Goal: Information Seeking & Learning: Learn about a topic

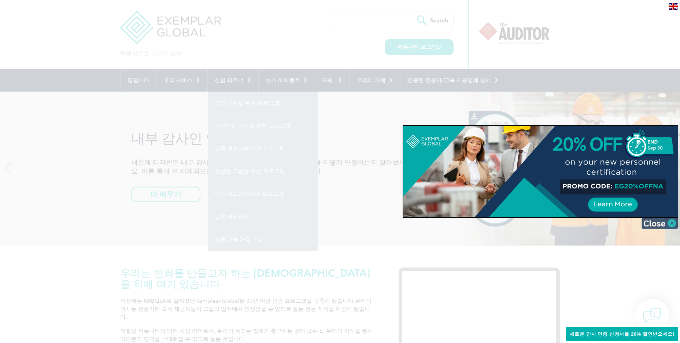
click at [674, 225] on img at bounding box center [660, 223] width 37 height 11
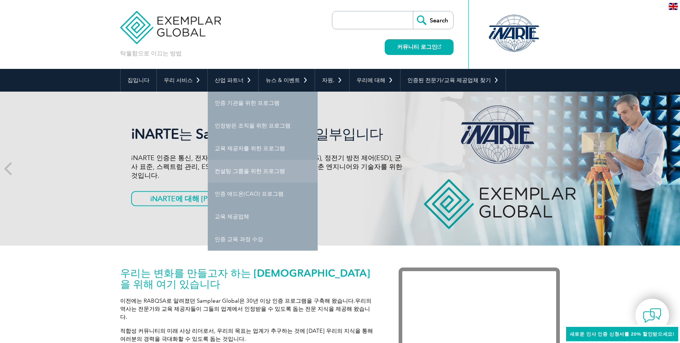
click at [263, 172] on font "컨설팅 그룹을 위한 프로그램" at bounding box center [250, 171] width 70 height 7
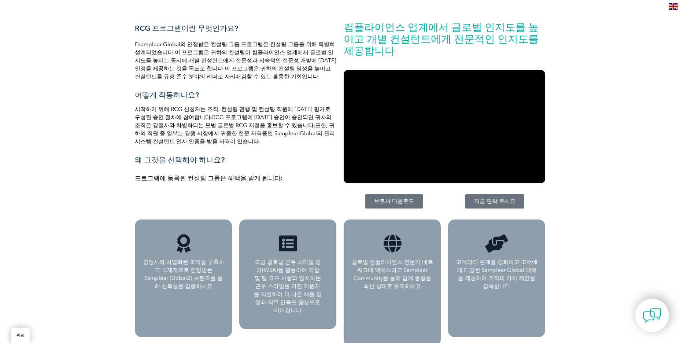
scroll to position [37, 0]
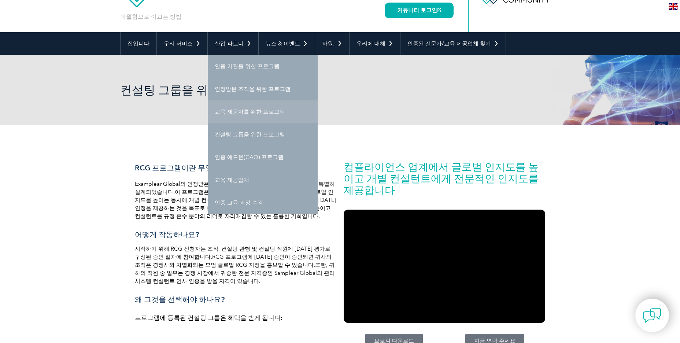
click at [244, 114] on font "교육 제공자를 위한 프로그램" at bounding box center [250, 111] width 70 height 7
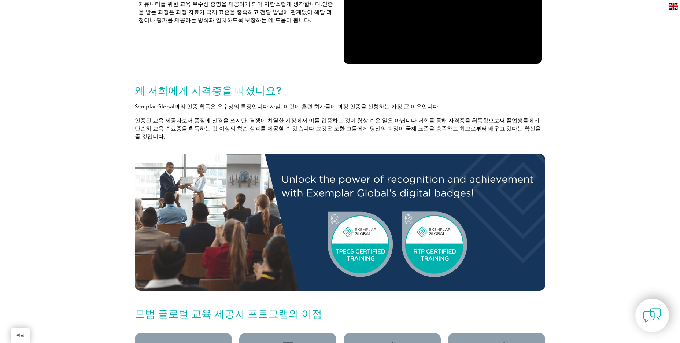
scroll to position [256, 0]
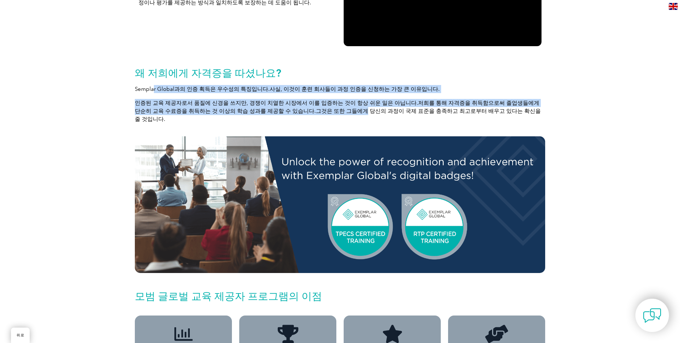
drag, startPoint x: 153, startPoint y: 89, endPoint x: 313, endPoint y: 124, distance: 163.9
click at [313, 124] on div "왜 저희에게 자격증을 따셨나요? Semplar Global과의 인증 획득은 우수성의 특징입니다. 사실, 이것이 훈련 회사들이 과정 인증을 신청…" at bounding box center [340, 182] width 418 height 258
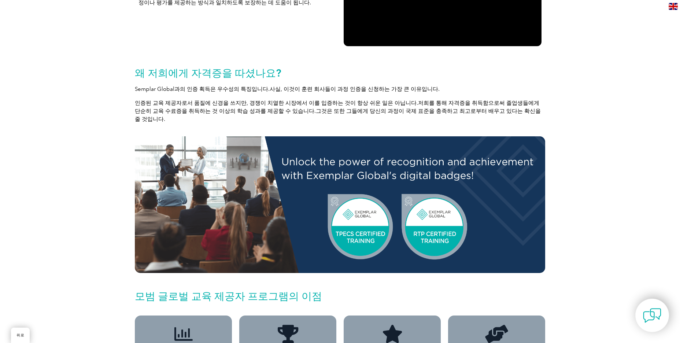
click at [379, 124] on div "왜 저희에게 자격증을 따셨나요? Semplar Global과의 인증 획득은 우수성의 특징입니다. 사실, 이것이 훈련 회사들이 과정 인증을 신청…" at bounding box center [340, 182] width 418 height 258
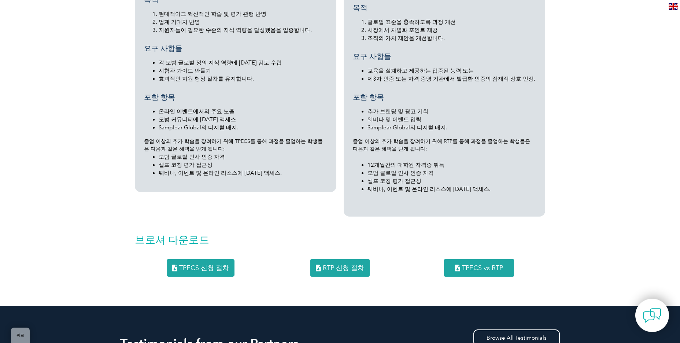
scroll to position [843, 0]
